Goal: Transaction & Acquisition: Purchase product/service

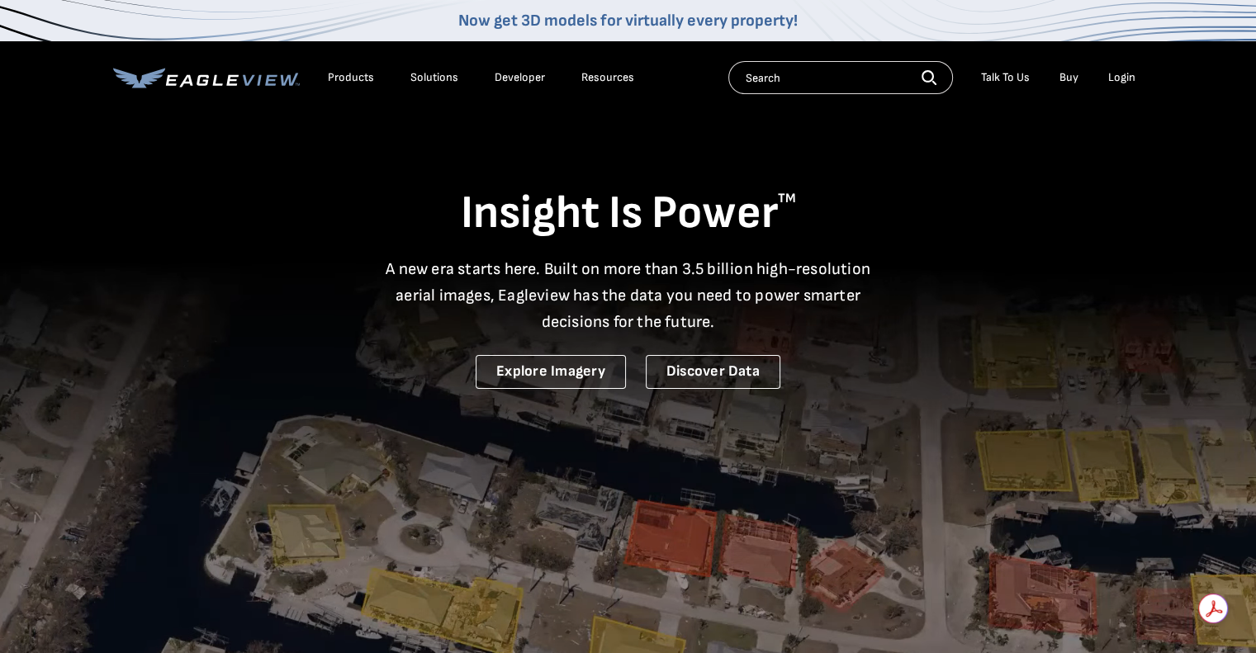
click at [1120, 75] on div "Login" at bounding box center [1121, 77] width 27 height 15
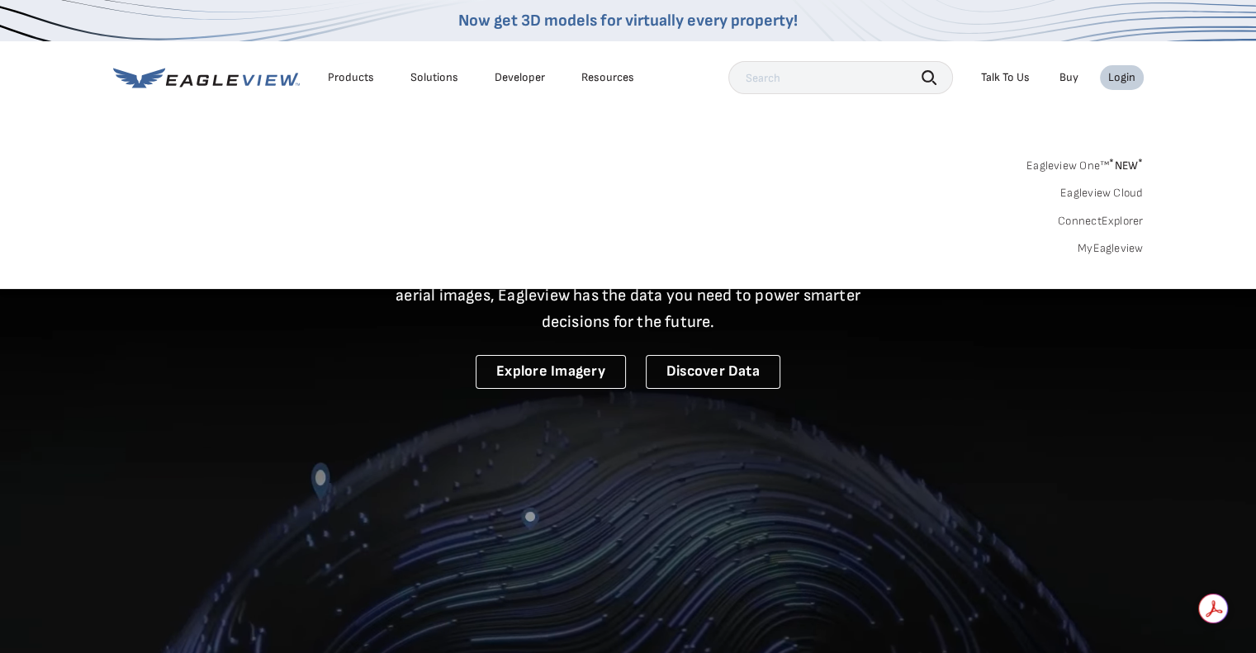
click at [1117, 78] on div "Login" at bounding box center [1121, 77] width 27 height 15
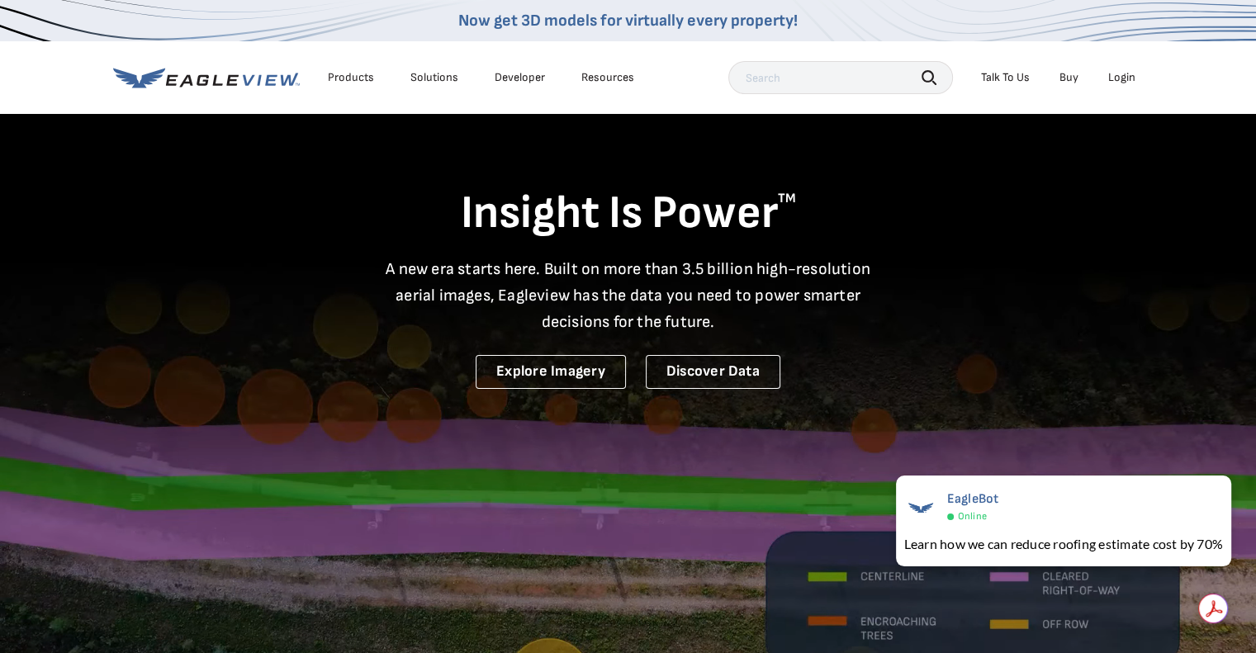
click at [1122, 78] on div "Login" at bounding box center [1121, 77] width 27 height 15
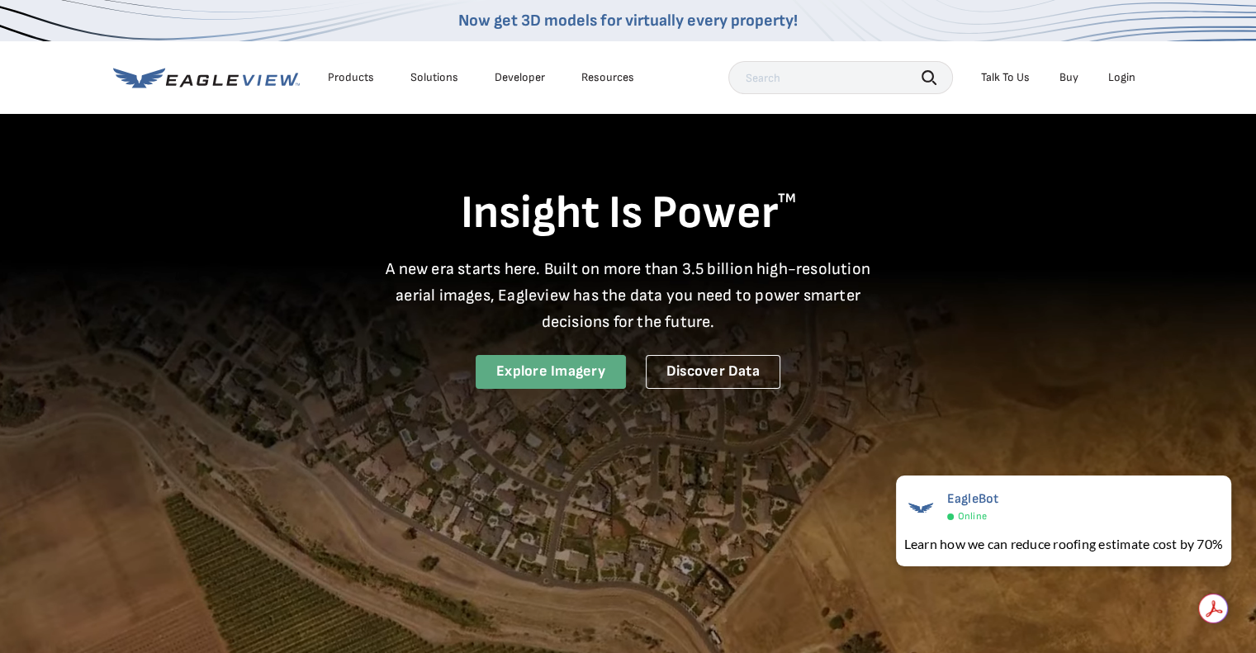
click at [539, 368] on link "Explore Imagery" at bounding box center [551, 372] width 150 height 34
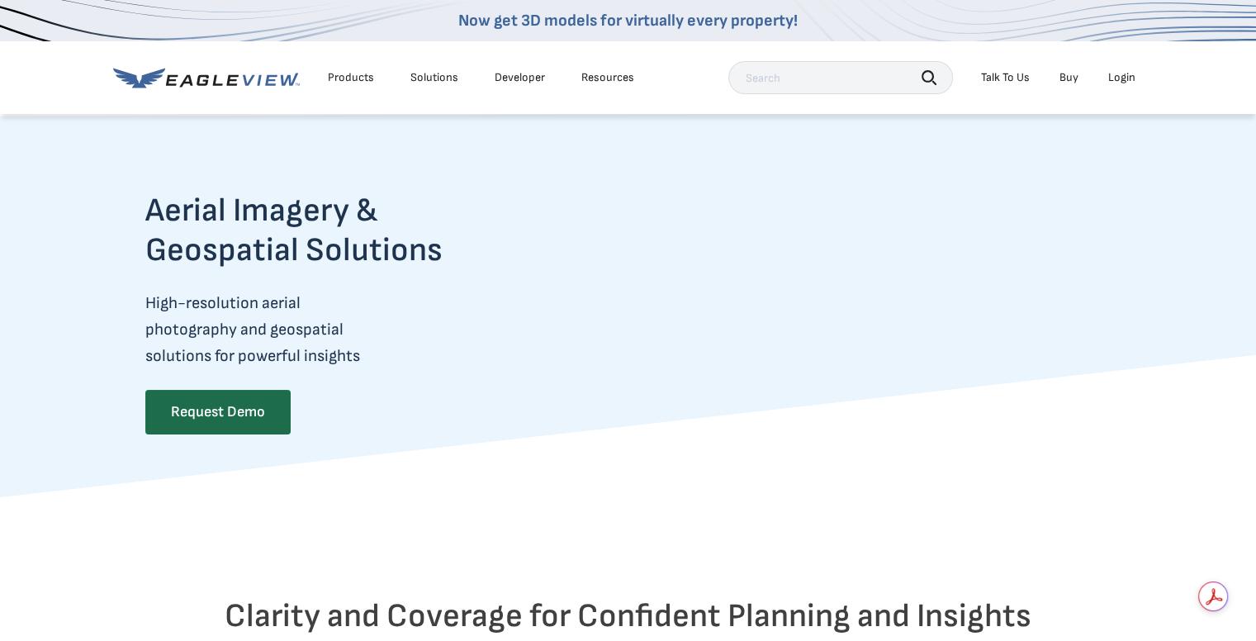
click at [1117, 72] on div "Login" at bounding box center [1121, 77] width 27 height 15
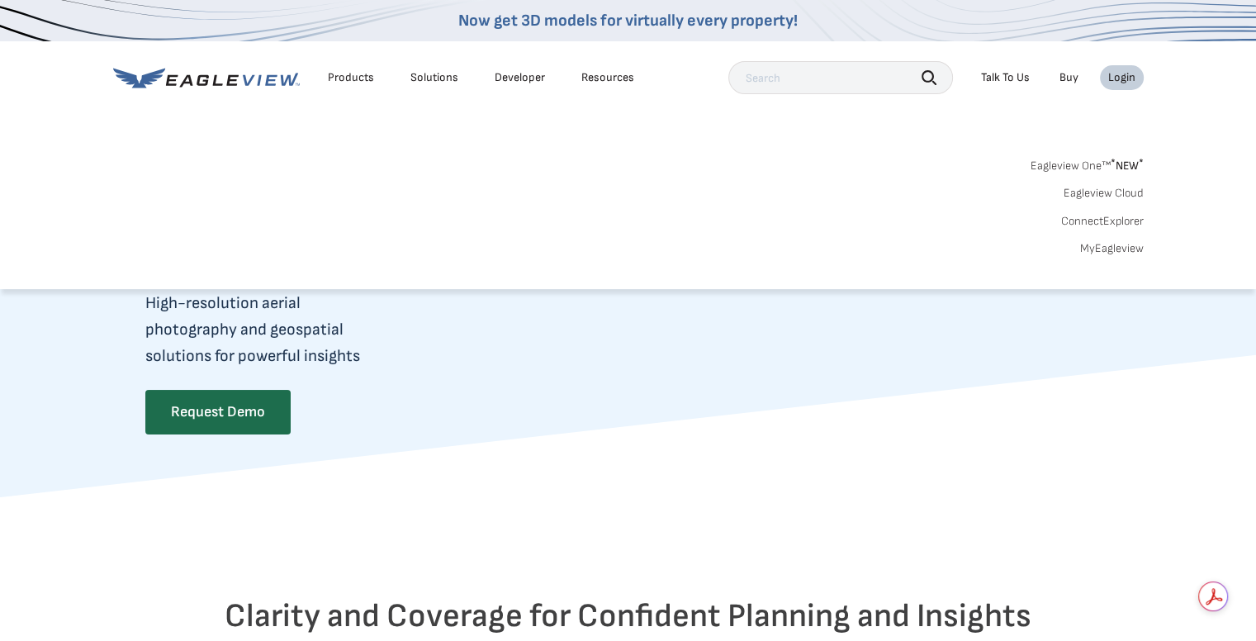
click at [1104, 244] on link "MyEagleview" at bounding box center [1112, 248] width 64 height 15
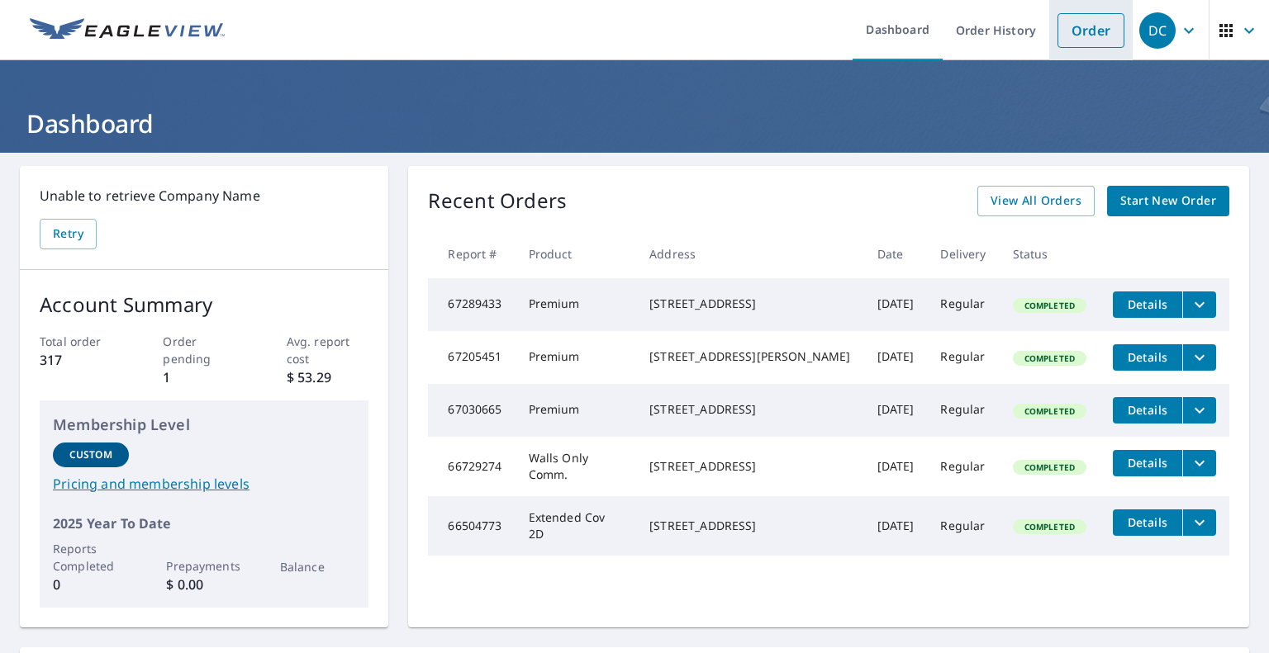
click at [1064, 24] on link "Order" at bounding box center [1090, 30] width 67 height 35
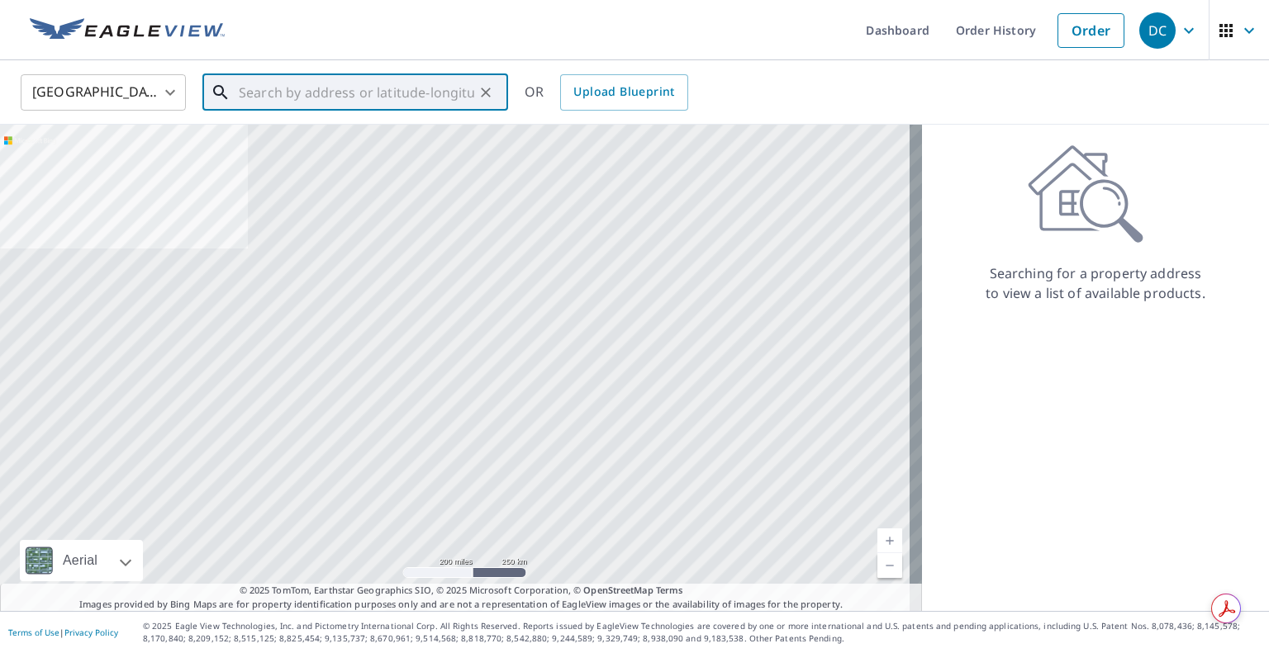
click at [334, 92] on input "text" at bounding box center [356, 92] width 235 height 46
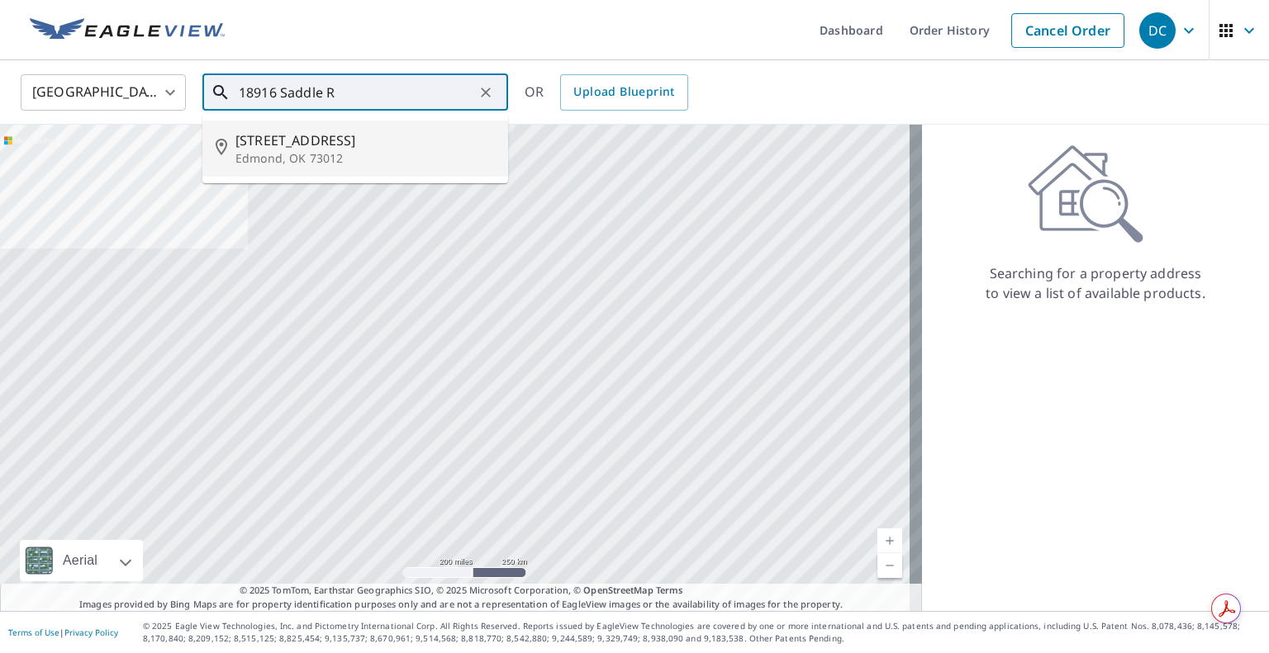
click at [303, 145] on span "18916 Saddle River Dr" at bounding box center [364, 140] width 259 height 20
type input "18916 Saddle River Dr Edmond, OK 73012"
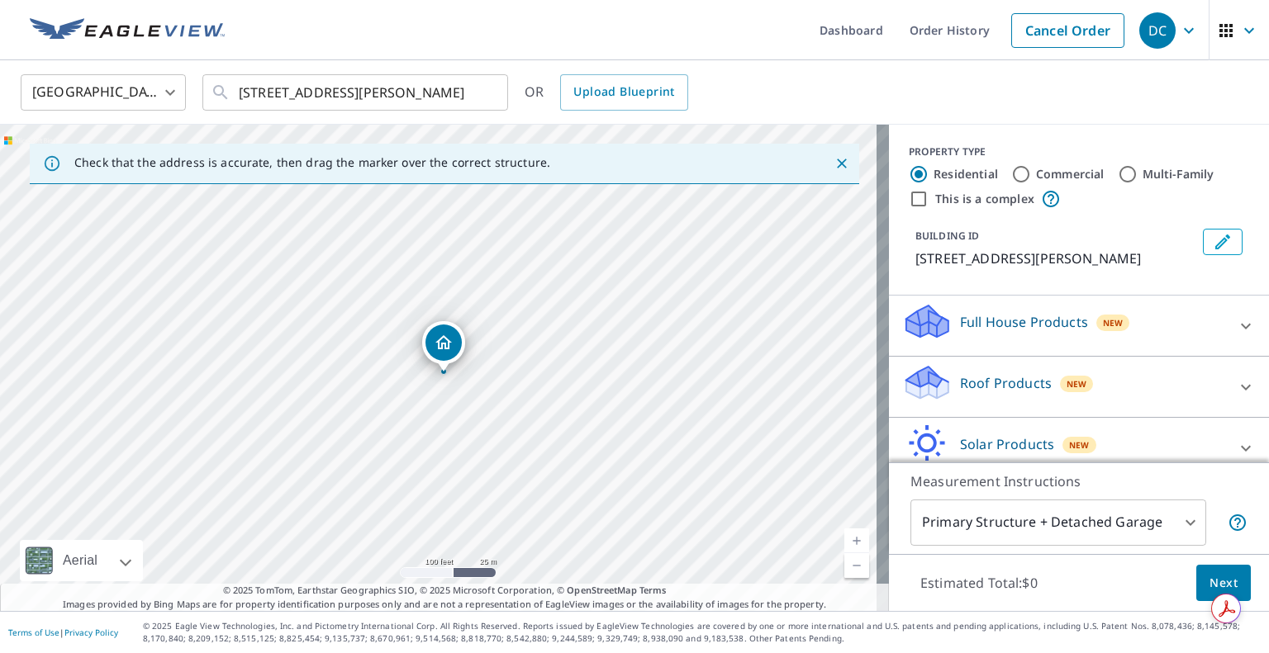
click at [1236, 397] on icon at bounding box center [1246, 387] width 20 height 20
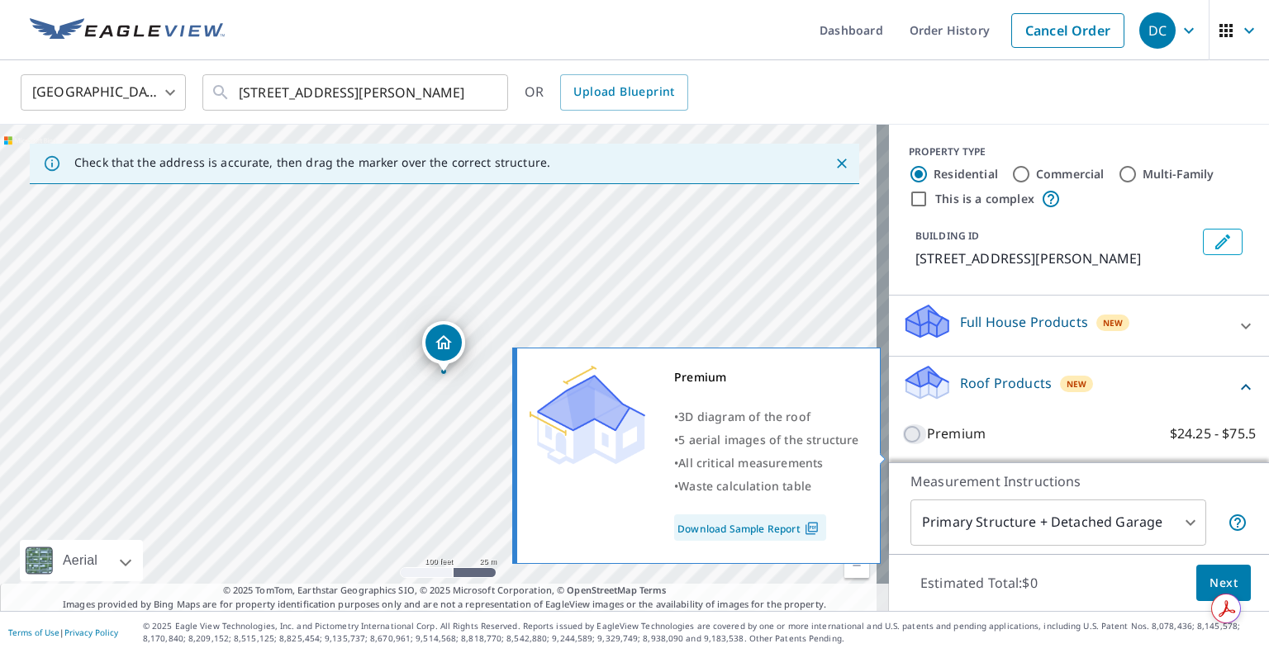
click at [904, 444] on input "Premium $24.25 - $75.5" at bounding box center [914, 435] width 25 height 20
checkbox input "true"
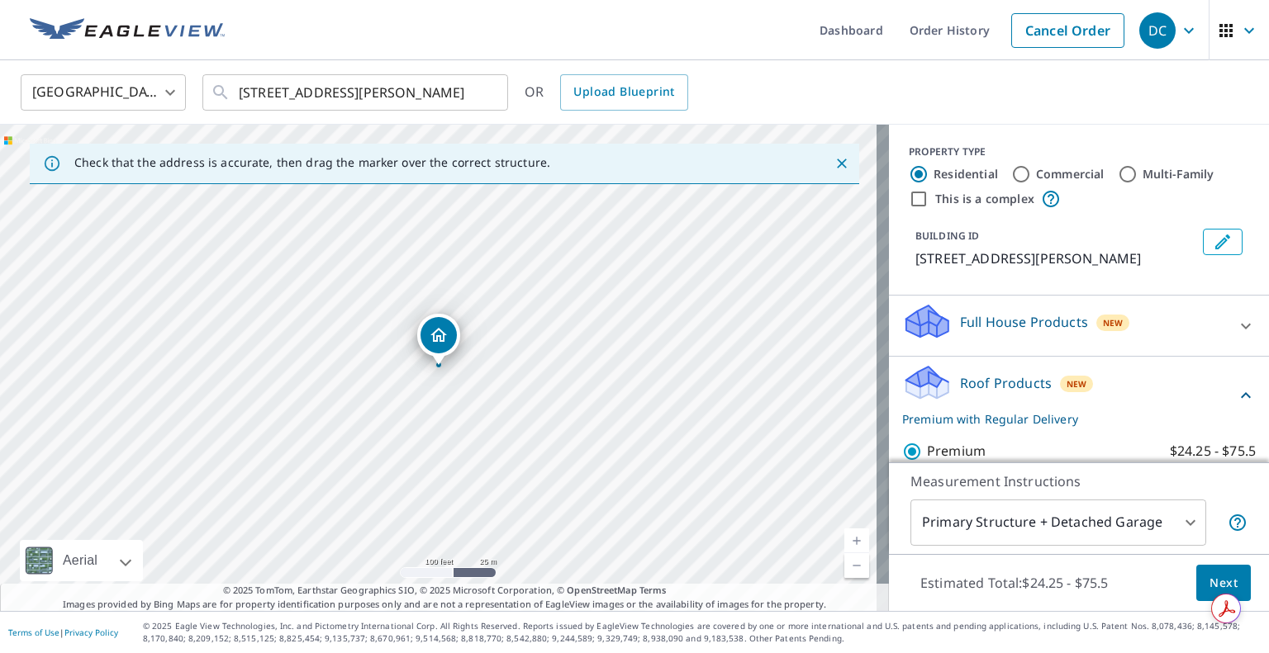
click at [1212, 581] on span "Next" at bounding box center [1223, 583] width 28 height 21
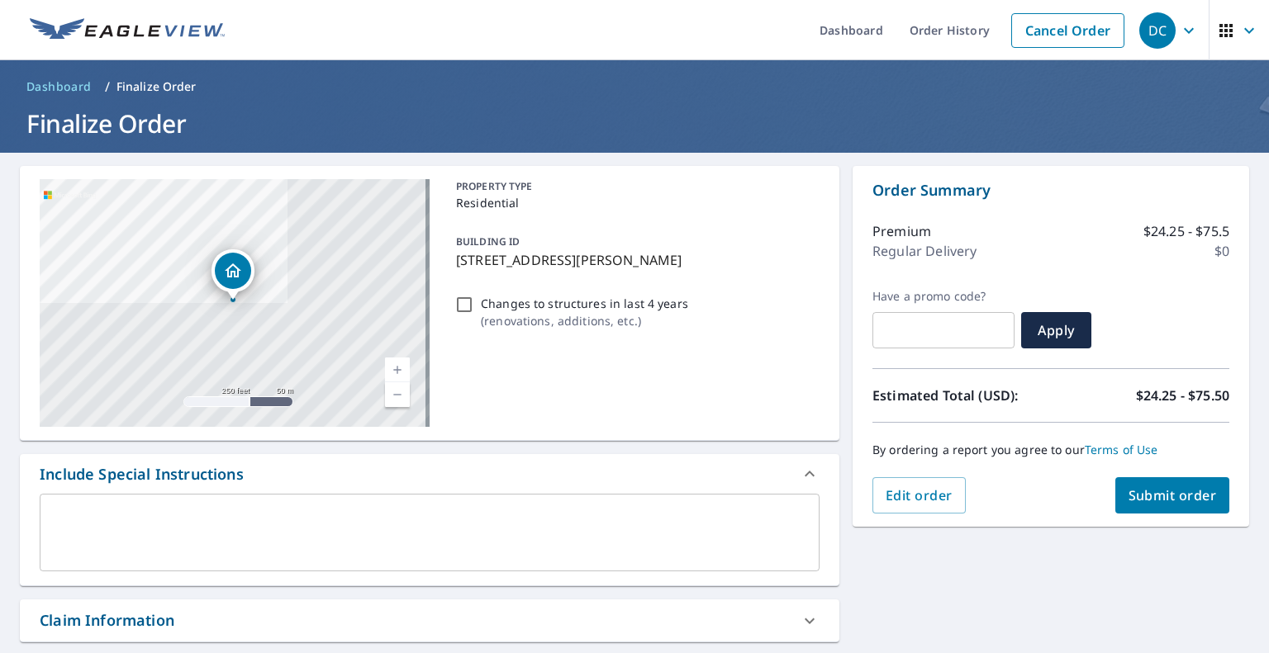
click at [1143, 495] on span "Submit order" at bounding box center [1172, 495] width 88 height 18
